Goal: Task Accomplishment & Management: Manage account settings

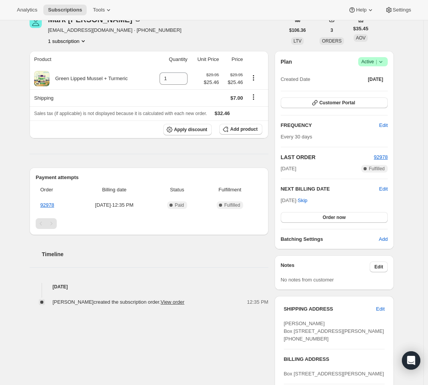
scroll to position [122, 0]
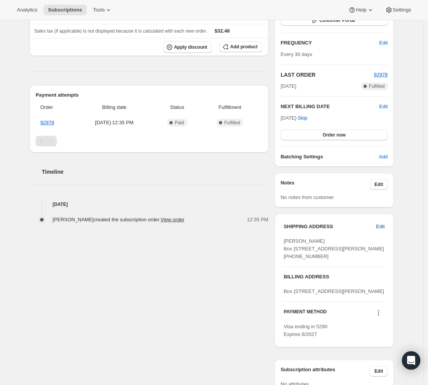
click at [385, 225] on span "Edit" at bounding box center [380, 227] width 8 height 8
select select "VI"
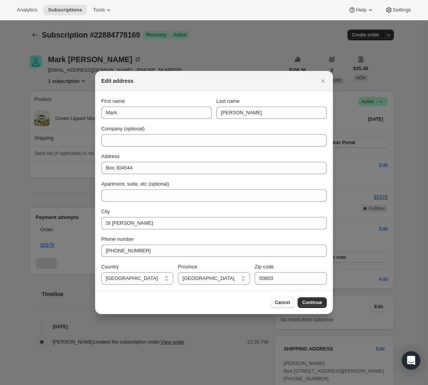
scroll to position [0, 0]
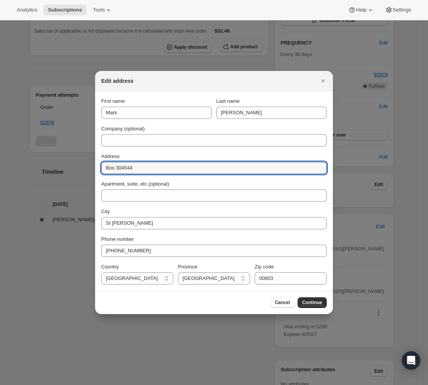
drag, startPoint x: 140, startPoint y: 166, endPoint x: 66, endPoint y: 167, distance: 74.4
paste input "[GEOGRAPHIC_DATA]"
type input "[GEOGRAPHIC_DATA]"
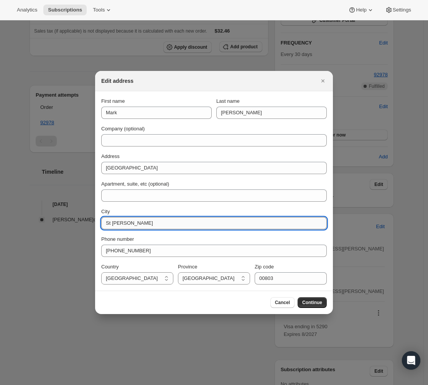
click at [149, 222] on input "St [PERSON_NAME]" at bounding box center [213, 223] width 225 height 12
click at [291, 282] on input "00803" at bounding box center [291, 278] width 72 height 12
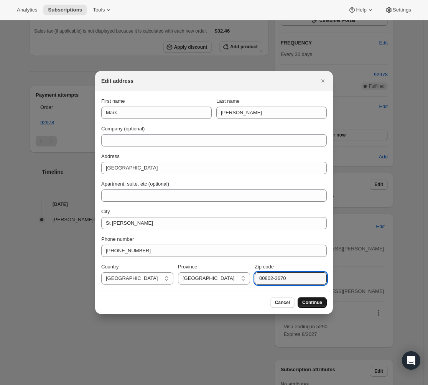
type input "00802-3670"
click at [317, 305] on span "Continue" at bounding box center [312, 302] width 20 height 6
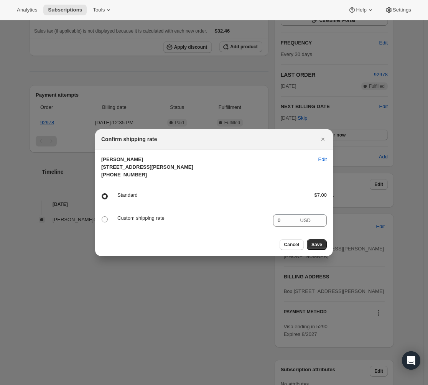
click at [134, 222] on p "Custom shipping rate" at bounding box center [192, 218] width 150 height 8
click at [312, 248] on button "Save" at bounding box center [317, 244] width 20 height 11
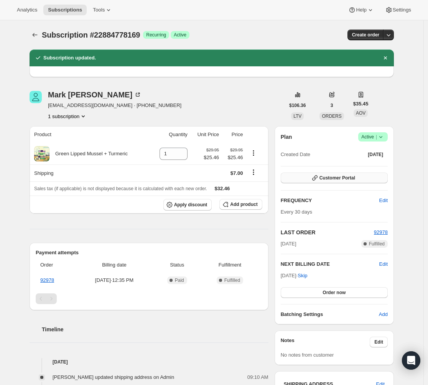
click at [324, 180] on span "Customer Portal" at bounding box center [337, 178] width 36 height 6
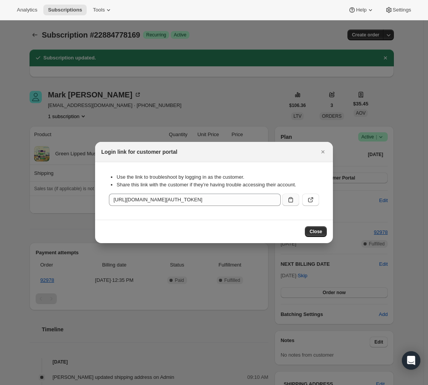
click at [292, 200] on icon ":rf0:" at bounding box center [291, 200] width 8 height 8
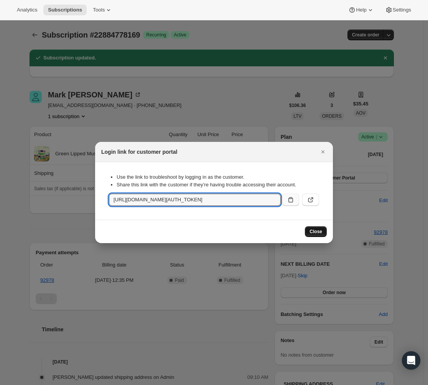
click at [325, 230] on button "Close" at bounding box center [316, 231] width 22 height 11
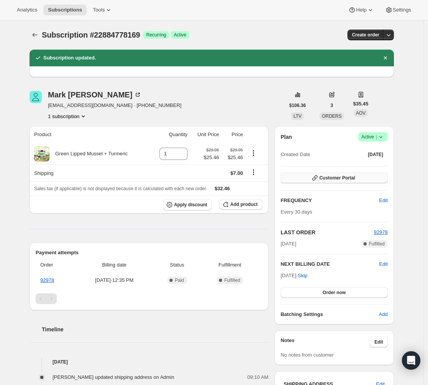
click at [372, 182] on button "Customer Portal" at bounding box center [334, 178] width 107 height 11
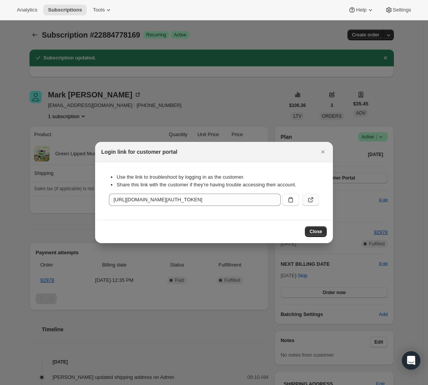
click at [316, 197] on button ":rf0:" at bounding box center [310, 200] width 17 height 12
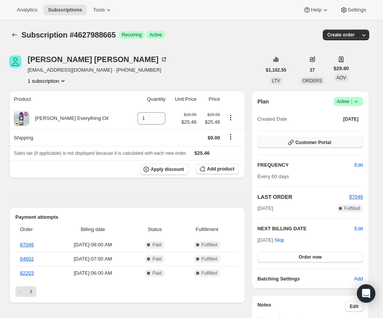
click at [299, 142] on span "Customer Portal" at bounding box center [313, 143] width 36 height 6
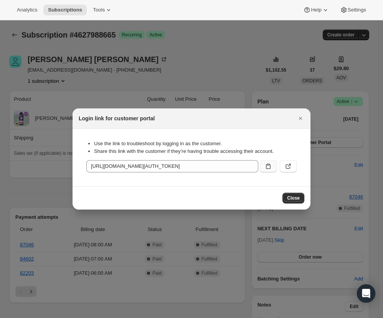
click at [262, 167] on button ":rc0:" at bounding box center [268, 166] width 17 height 12
